Goal: Task Accomplishment & Management: Use online tool/utility

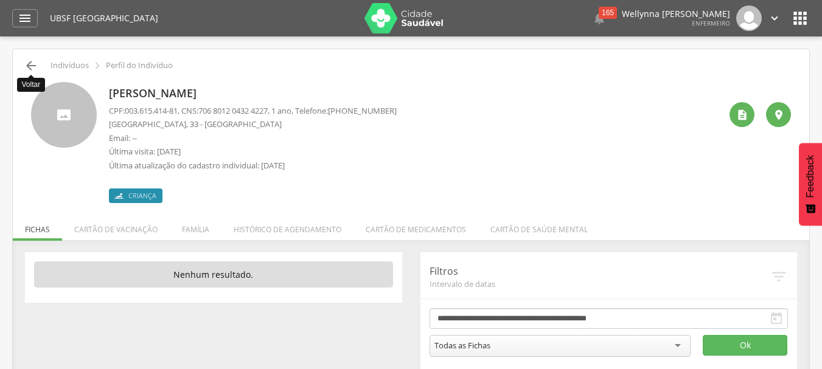
click at [30, 63] on icon "" at bounding box center [31, 65] width 15 height 15
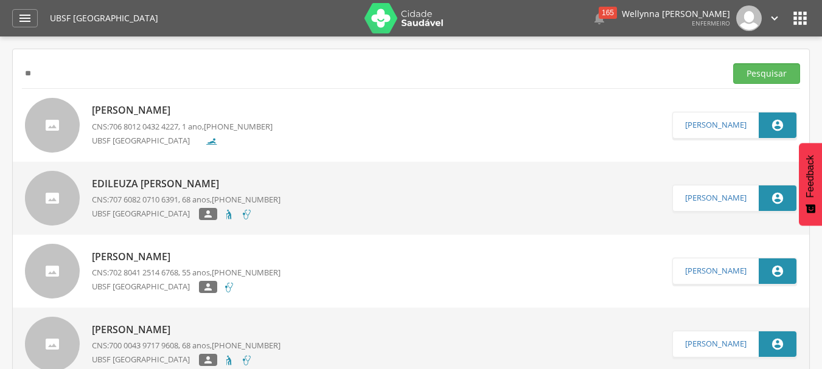
type input "*"
click at [733, 63] on button "Pesquisar" at bounding box center [766, 73] width 67 height 21
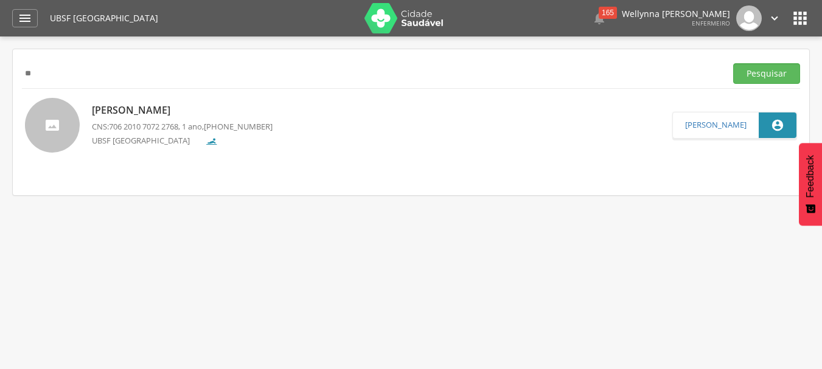
type input "*"
click at [733, 63] on button "Pesquisar" at bounding box center [766, 73] width 67 height 21
click at [88, 80] on input "****" at bounding box center [371, 73] width 699 height 21
type input "*"
click at [24, 18] on icon "" at bounding box center [25, 18] width 15 height 15
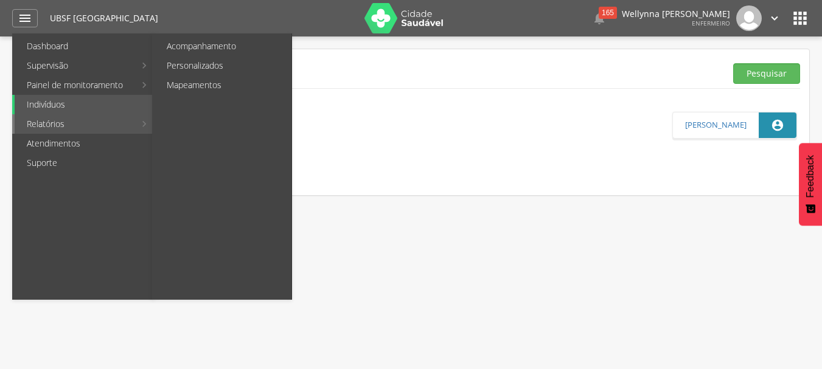
click at [48, 129] on link "Relatórios" at bounding box center [75, 123] width 120 height 19
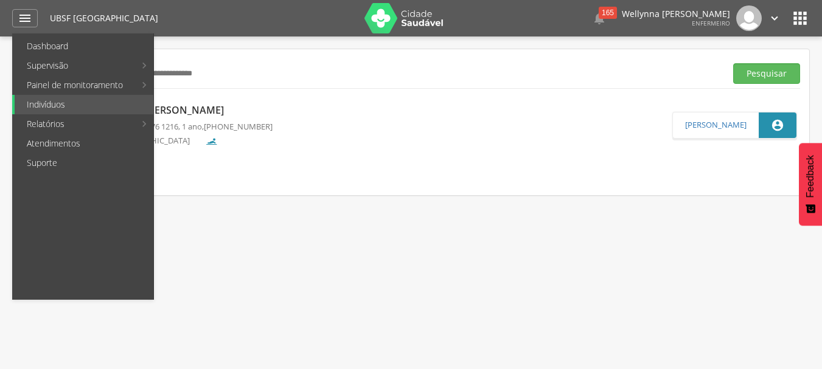
click at [181, 71] on link "Personalizados" at bounding box center [223, 65] width 137 height 19
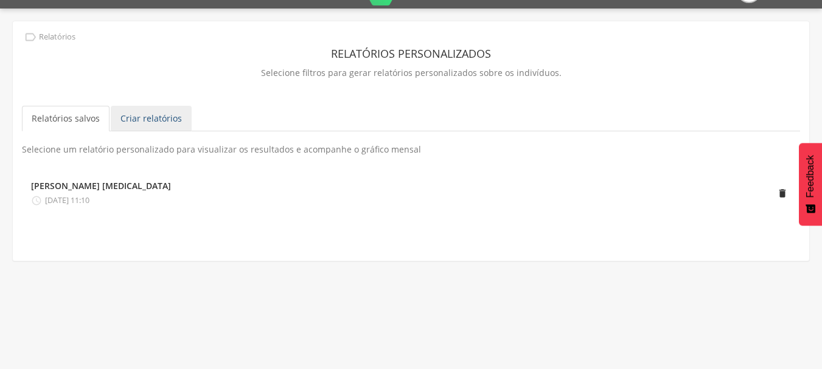
scroll to position [37, 0]
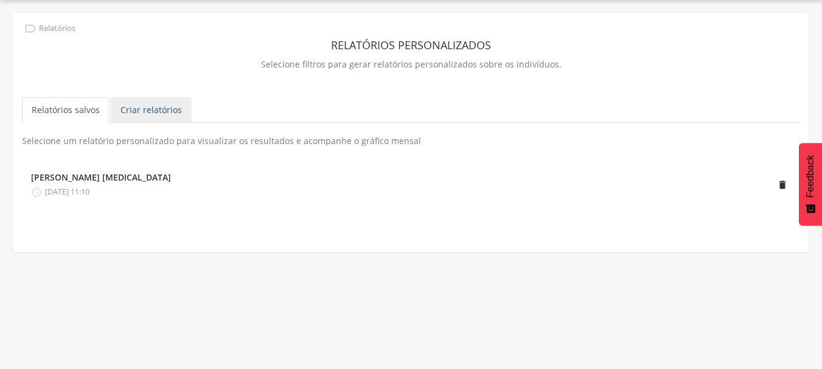
click at [142, 115] on link "Criar relatórios" at bounding box center [151, 110] width 81 height 26
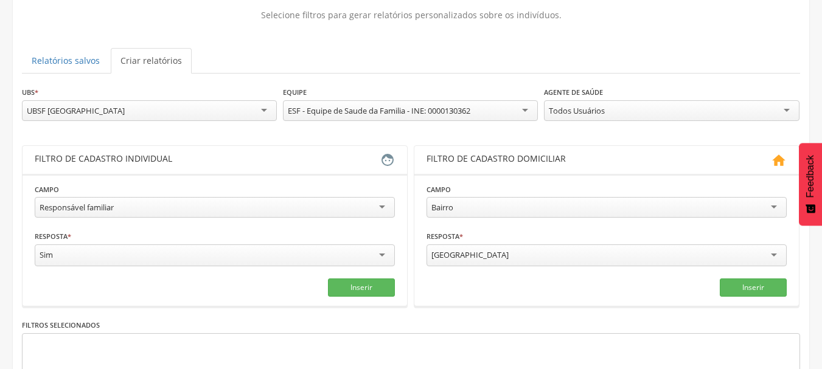
scroll to position [158, 0]
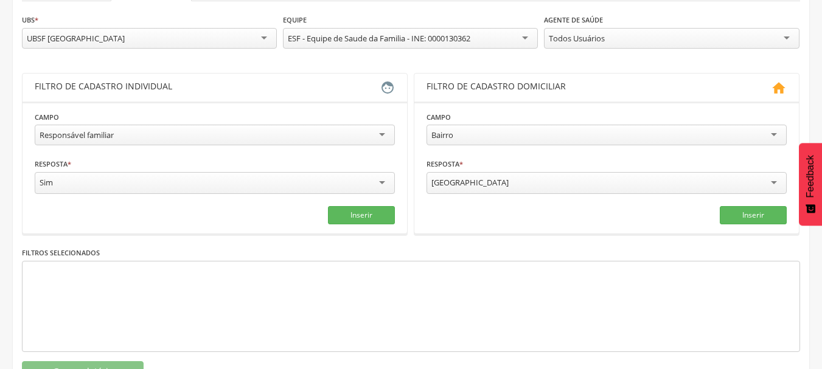
click at [381, 134] on div "Responsável familiar" at bounding box center [215, 135] width 360 height 21
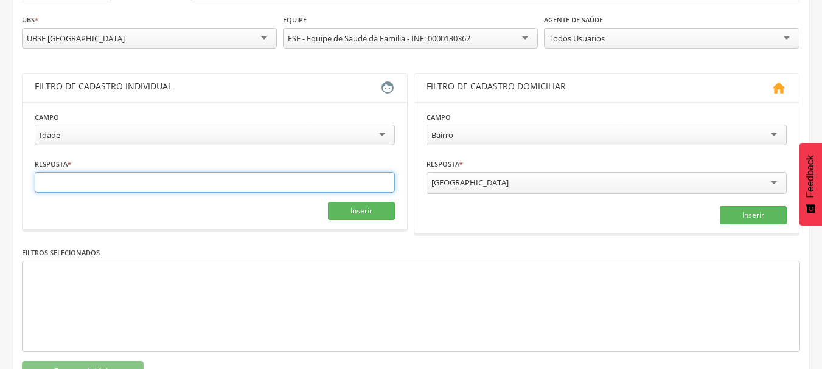
click at [54, 183] on input "text" at bounding box center [215, 182] width 360 height 21
click at [86, 183] on input "text" at bounding box center [215, 182] width 360 height 21
type input "*"
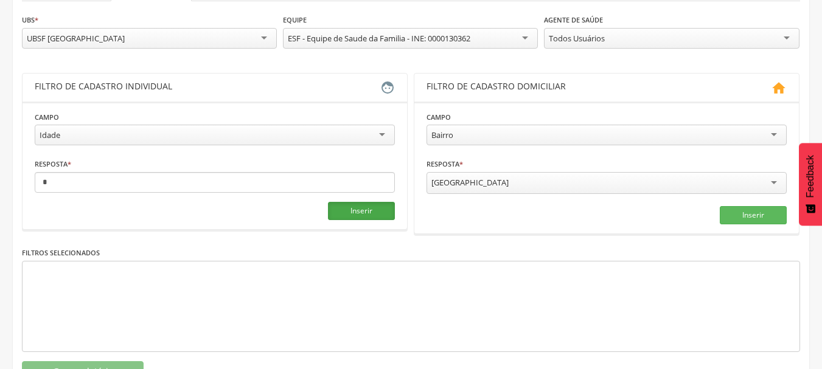
click at [363, 214] on button "Inserir" at bounding box center [361, 211] width 67 height 18
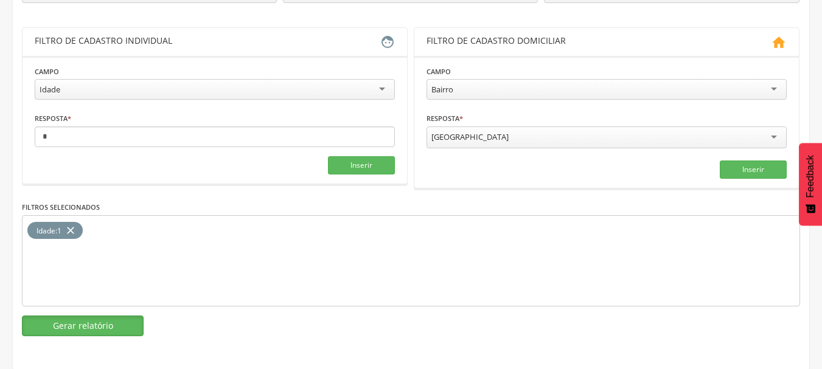
click at [82, 324] on button "Gerar relatório" at bounding box center [83, 326] width 122 height 21
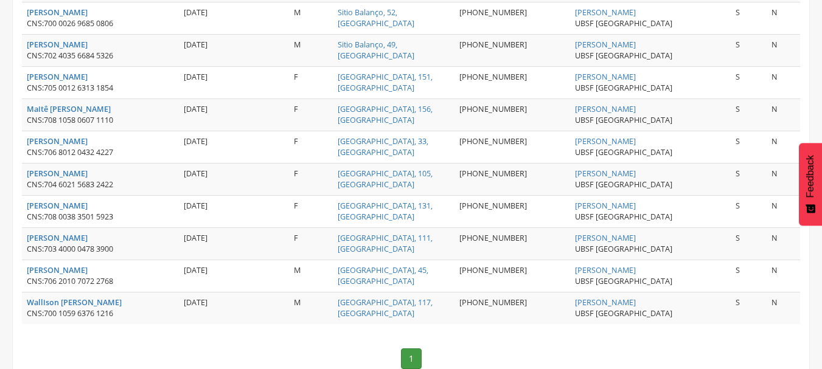
scroll to position [873, 0]
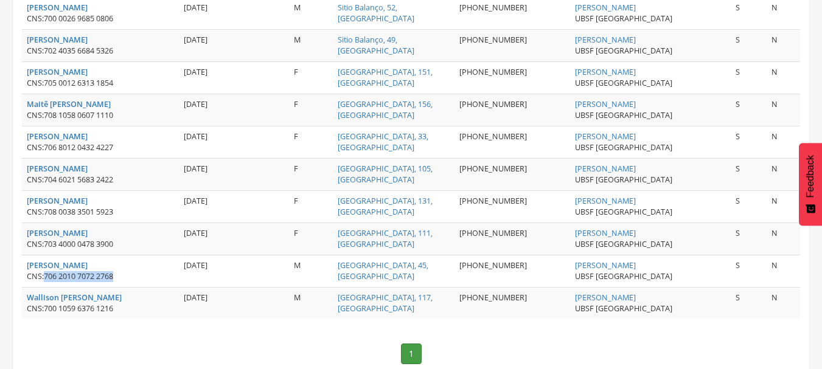
drag, startPoint x: 46, startPoint y: 273, endPoint x: 119, endPoint y: 282, distance: 72.9
click at [119, 282] on div "CNS: 706 2010 7072 2768" at bounding box center [100, 276] width 147 height 11
copy span "706 2010 7072 2768"
